Goal: Task Accomplishment & Management: Manage account settings

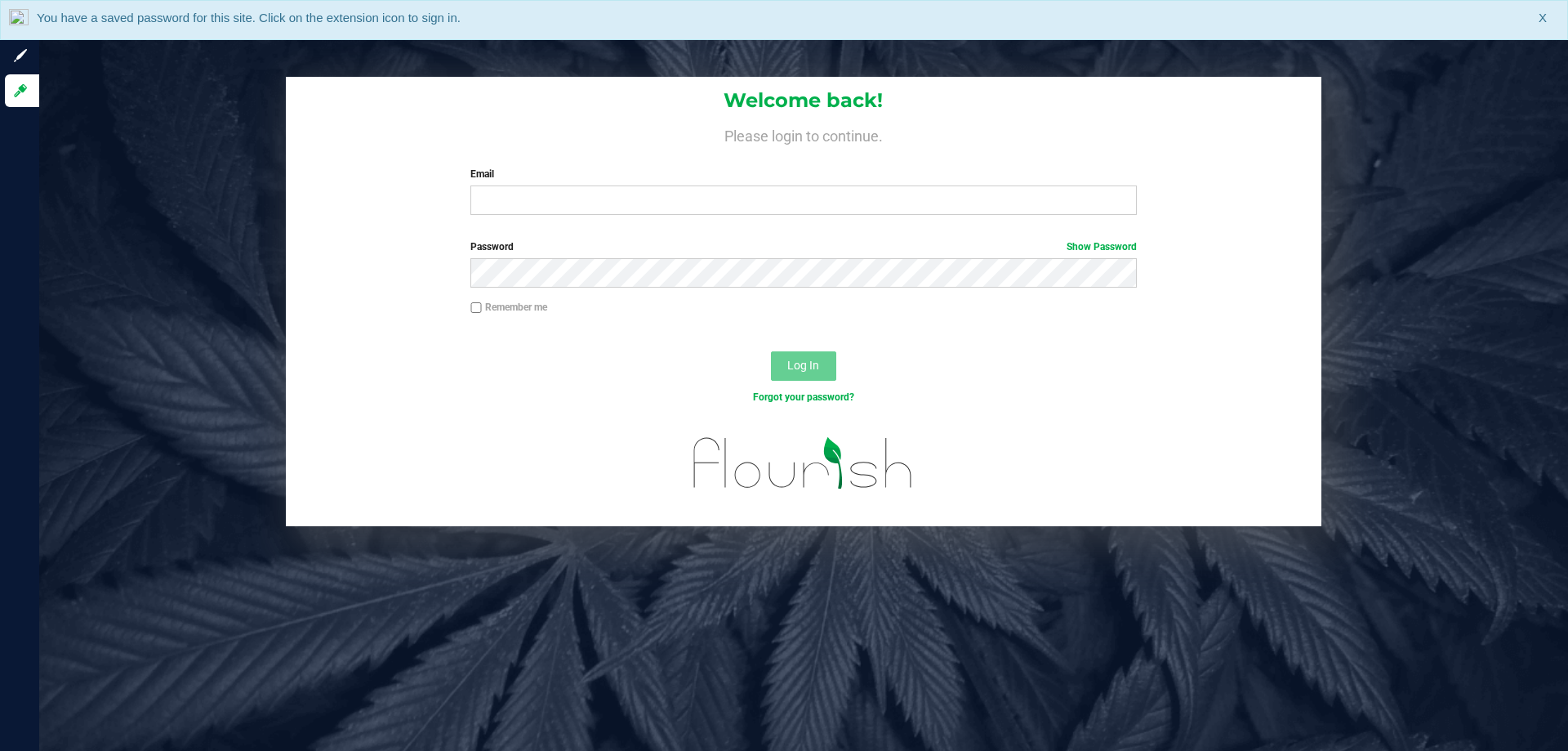
drag, startPoint x: 622, startPoint y: 217, endPoint x: 631, endPoint y: 218, distance: 9.1
click at [628, 219] on div "Welcome back! Please login to continue. Email Required Please format your email…" at bounding box center [803, 152] width 1036 height 151
click at [638, 218] on div "Welcome back! Please login to continue. Email Required Please format your email…" at bounding box center [803, 152] width 1036 height 151
click at [635, 220] on div "Welcome back! Please login to continue. Email Required Please format your email…" at bounding box center [803, 152] width 1036 height 151
drag, startPoint x: 626, startPoint y: 201, endPoint x: 631, endPoint y: 178, distance: 23.5
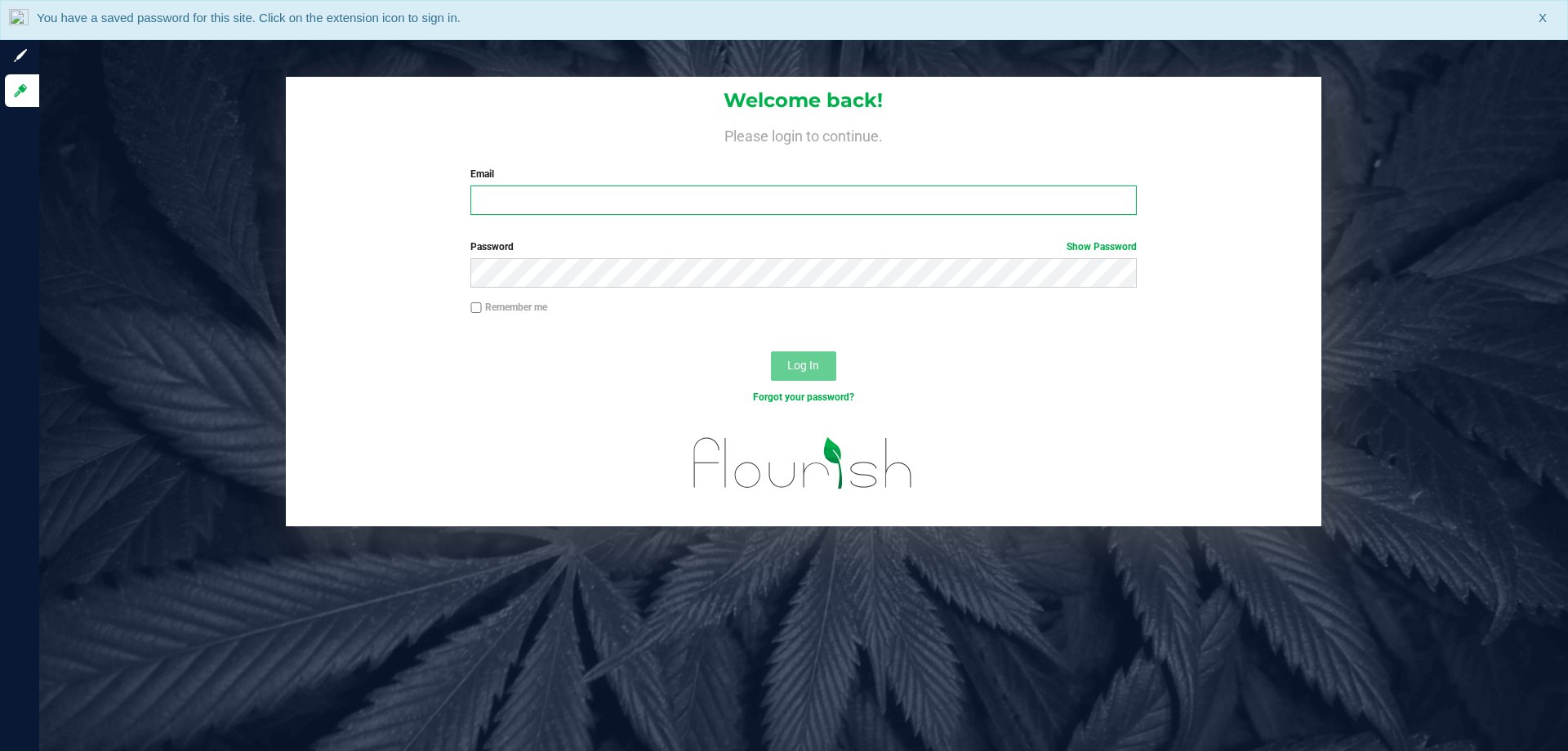
click at [631, 178] on div "Email Required Please format your email correctly." at bounding box center [803, 191] width 690 height 48
click at [632, 177] on label "Email" at bounding box center [803, 174] width 666 height 15
click at [632, 186] on input "Email" at bounding box center [803, 200] width 666 height 29
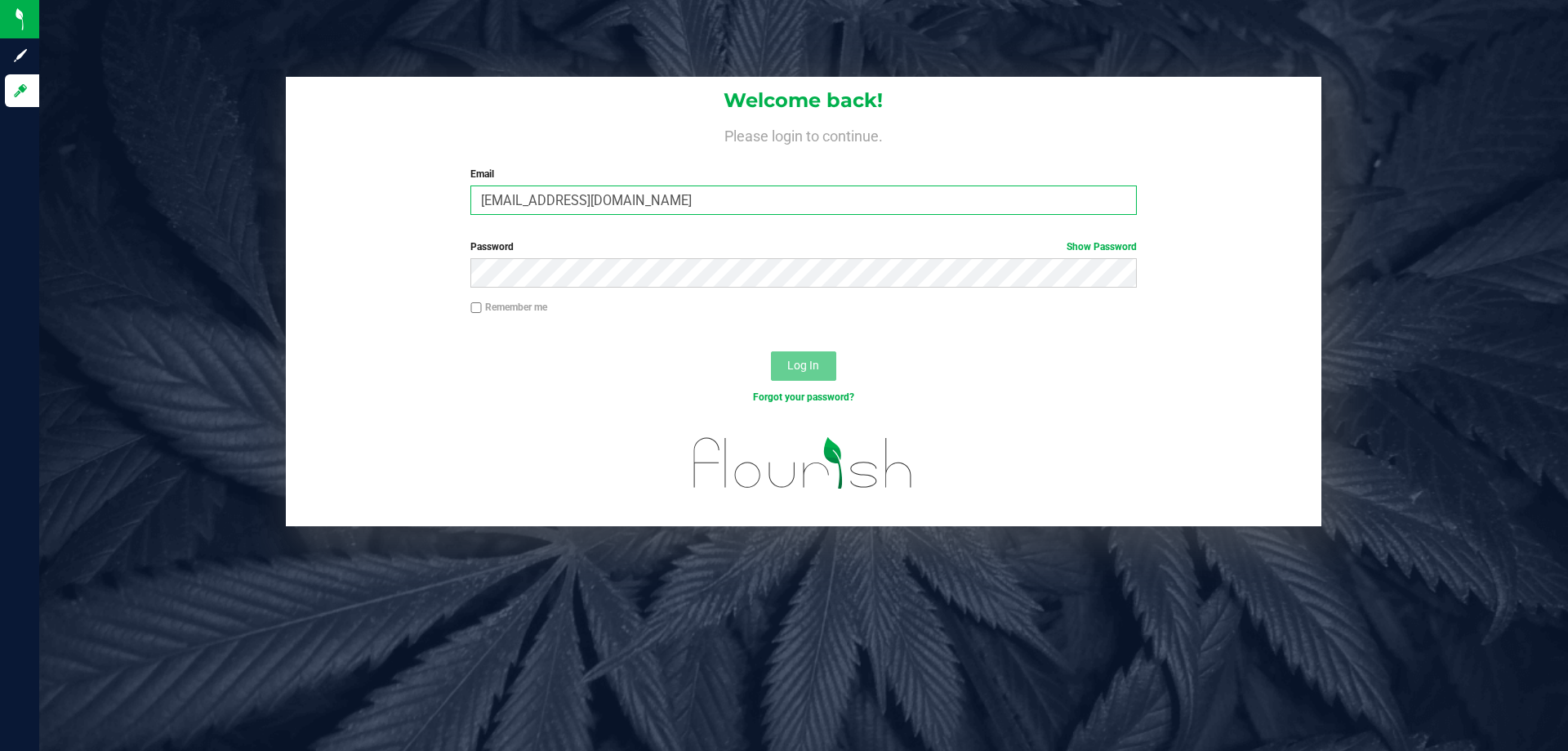
type input "[EMAIL_ADDRESS][DOMAIN_NAME]"
click at [615, 290] on div "Password Show Password" at bounding box center [803, 270] width 1036 height 61
click at [626, 276] on div "Password Show Password" at bounding box center [803, 270] width 1036 height 61
drag, startPoint x: 659, startPoint y: 240, endPoint x: 649, endPoint y: 249, distance: 13.5
click at [654, 245] on label "Password Show Password" at bounding box center [803, 247] width 666 height 15
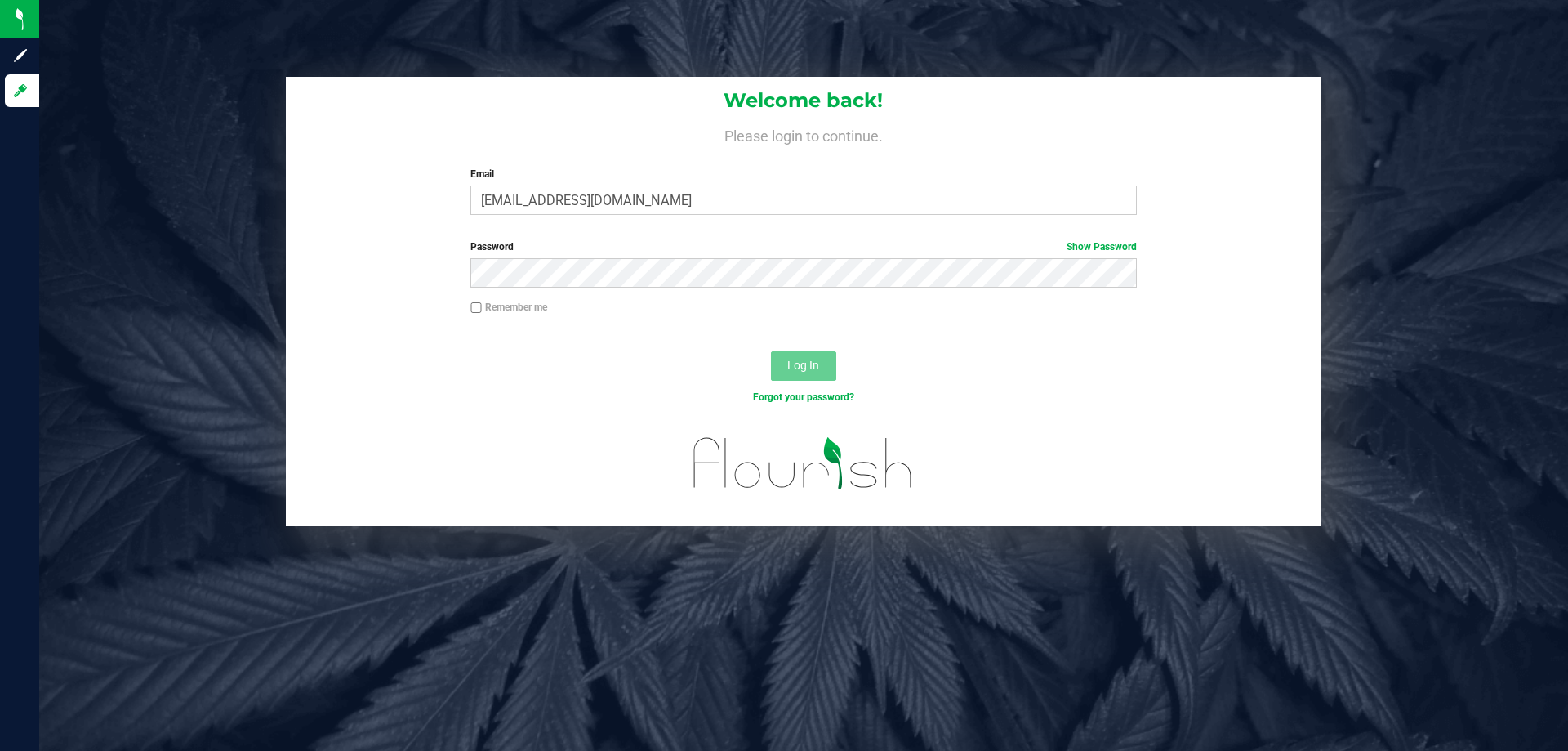
drag, startPoint x: 586, startPoint y: 290, endPoint x: 576, endPoint y: 288, distance: 10.2
click at [585, 288] on div "Password Show Password" at bounding box center [803, 270] width 1036 height 61
click at [771, 352] on button "Log In" at bounding box center [803, 366] width 65 height 29
